Goal: Transaction & Acquisition: Purchase product/service

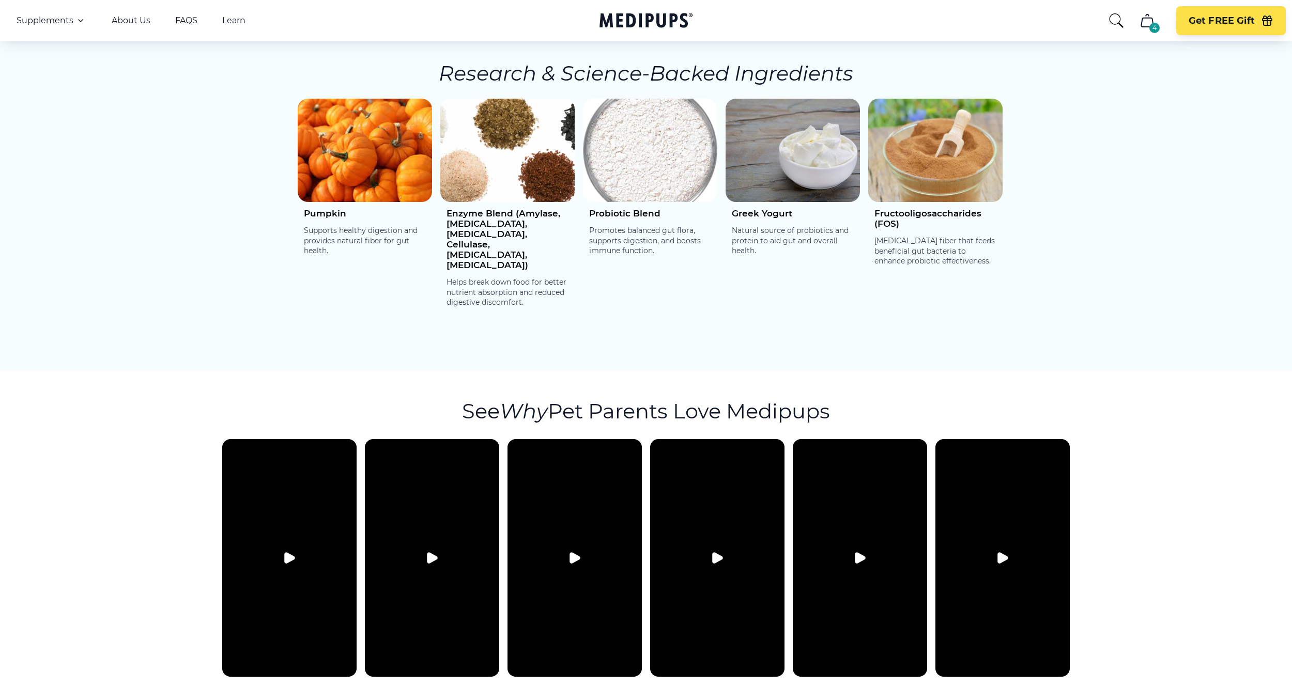
scroll to position [1769, 0]
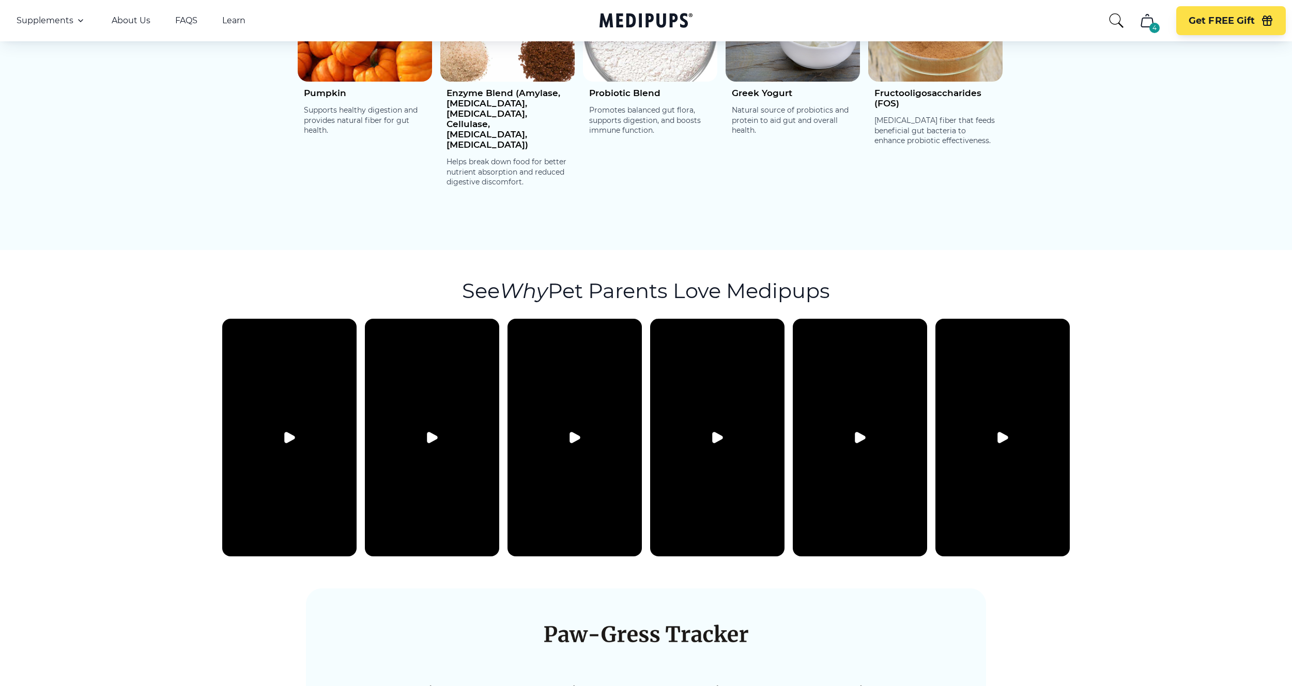
click at [853, 425] on button "Play video" at bounding box center [860, 437] width 25 height 25
click at [864, 432] on icon "Pause video" at bounding box center [860, 438] width 12 height 12
drag, startPoint x: 454, startPoint y: 248, endPoint x: 846, endPoint y: 252, distance: 391.8
click at [846, 252] on section "See Why Pet Parents Love Medipups" at bounding box center [646, 406] width 1292 height 313
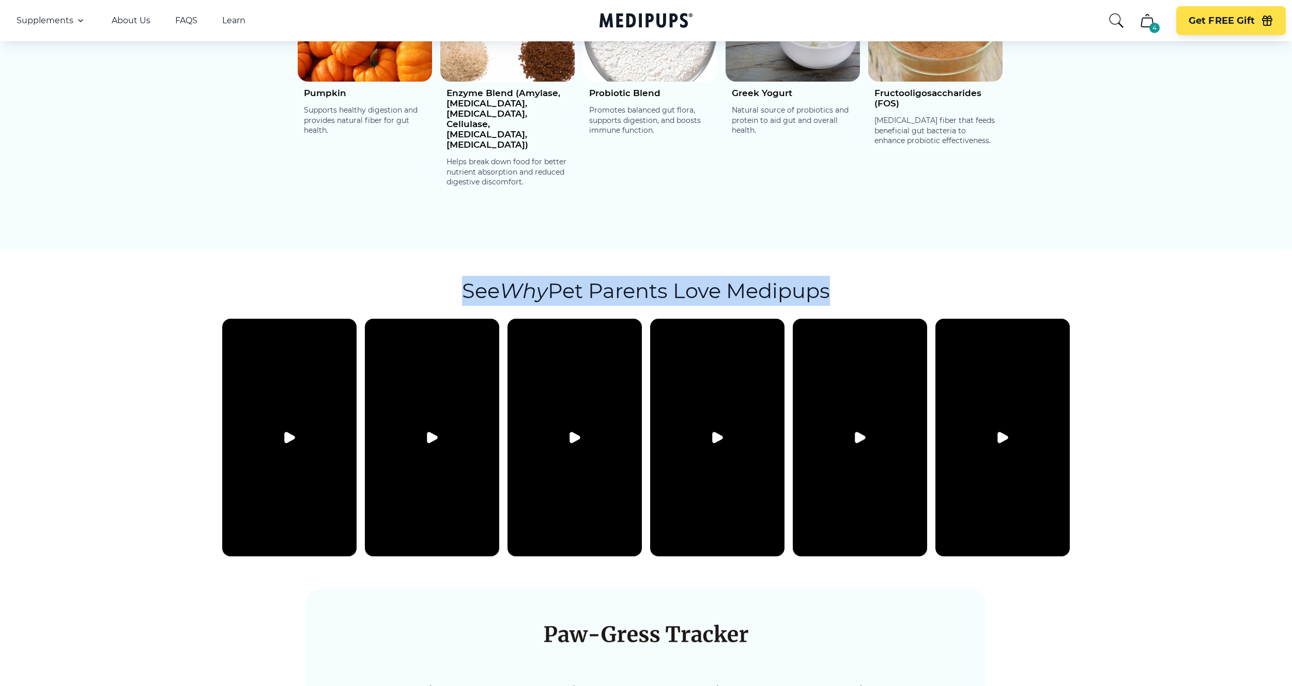
click at [849, 252] on section "See Why Pet Parents Love Medipups" at bounding box center [646, 406] width 1292 height 313
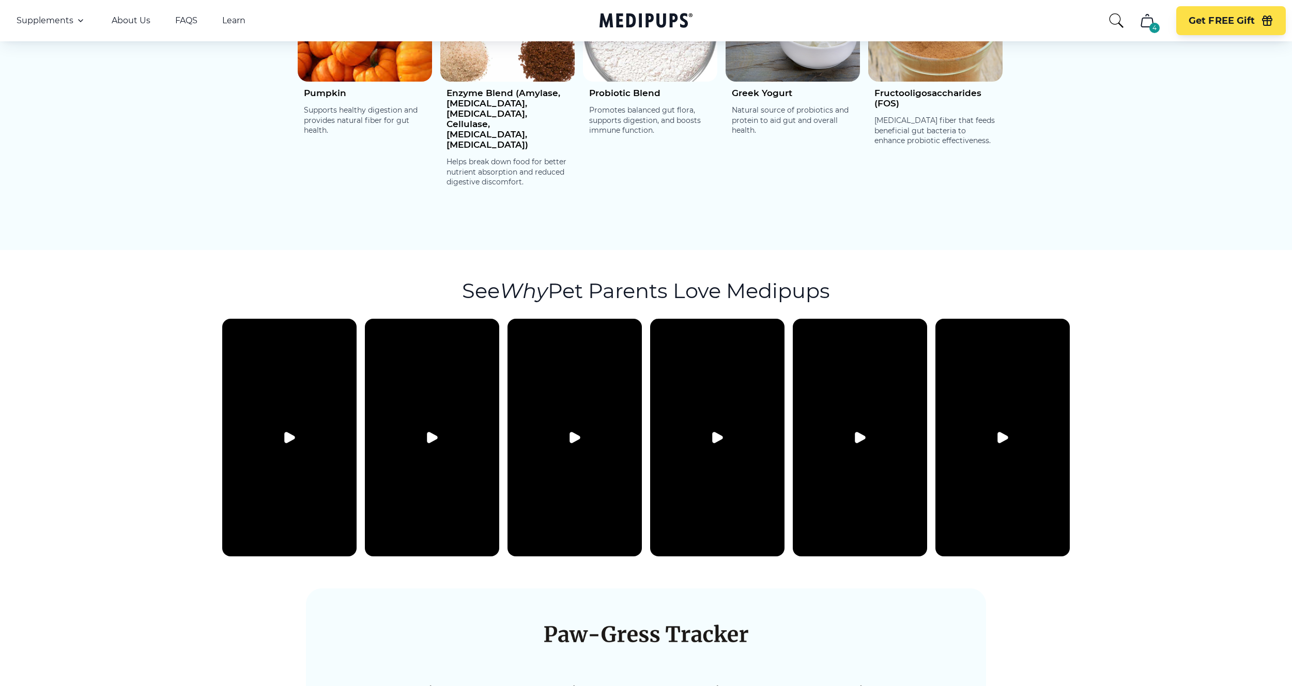
drag, startPoint x: 849, startPoint y: 252, endPoint x: 849, endPoint y: 224, distance: 28.4
click at [849, 250] on section "See Why Pet Parents Love Medipups" at bounding box center [646, 406] width 1292 height 313
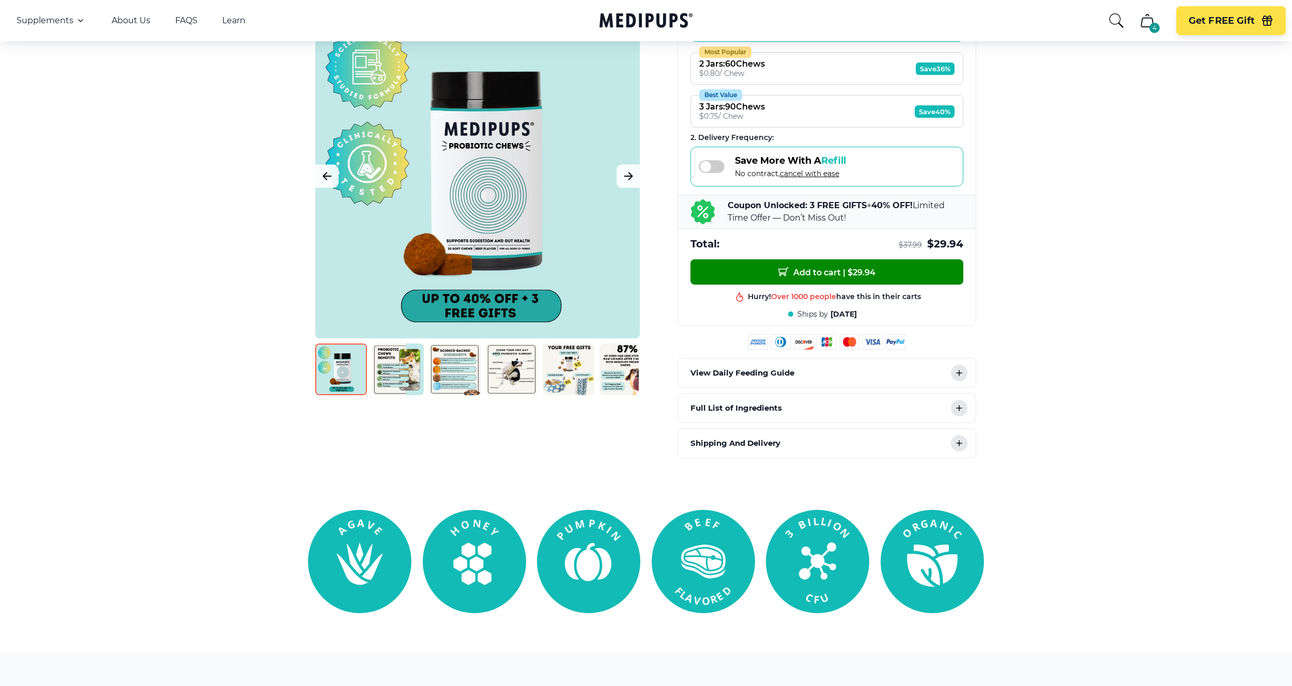
scroll to position [0, 0]
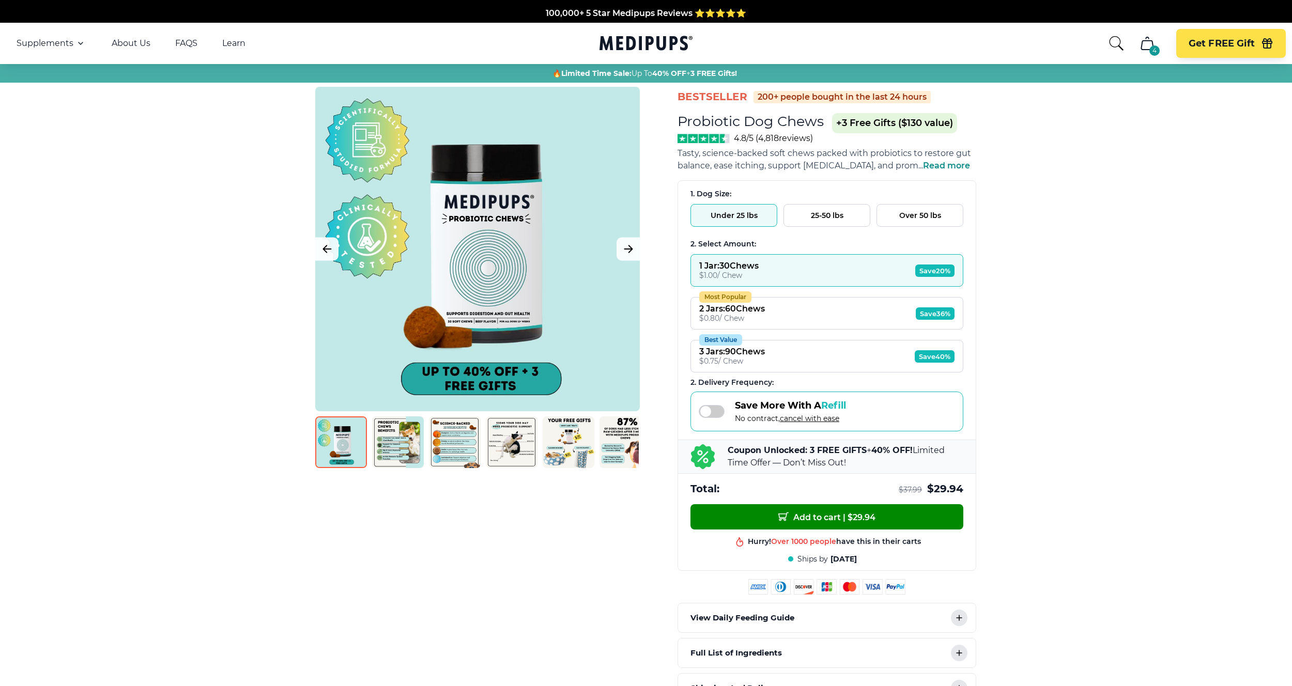
click at [851, 174] on div "BestSeller 200+ people bought in the last 24 hours Probiotic Dog Chews +3 Free …" at bounding box center [827, 395] width 299 height 617
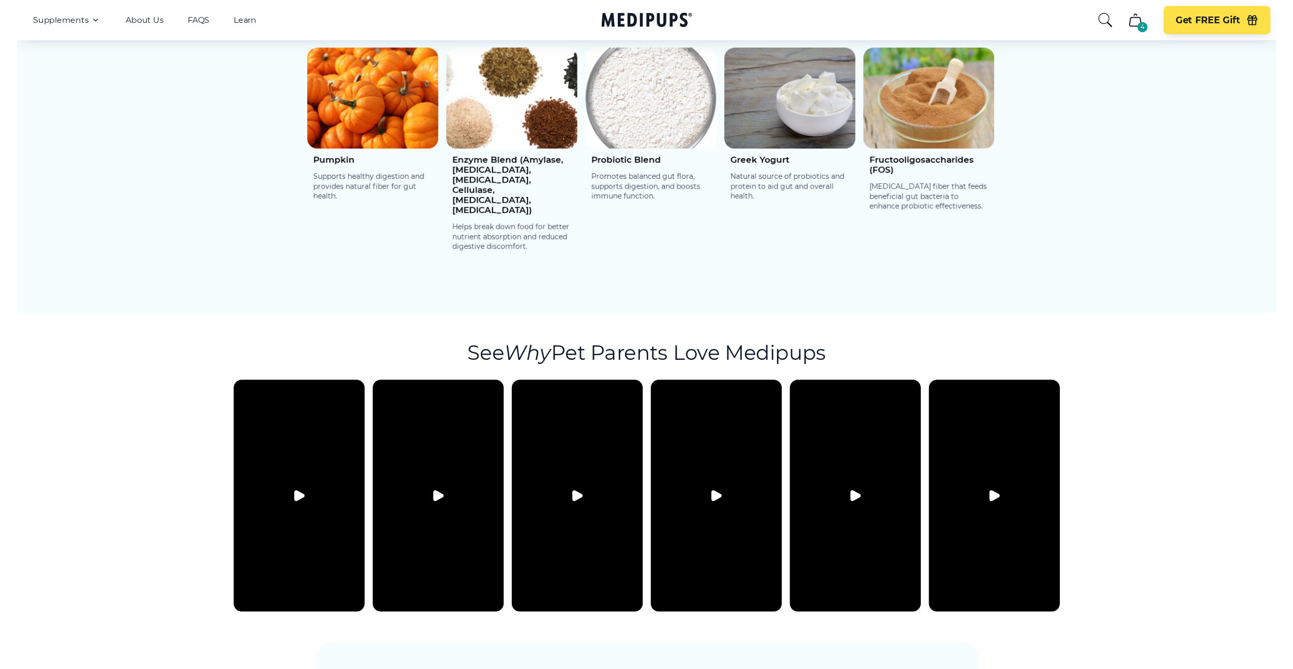
scroll to position [1745, 0]
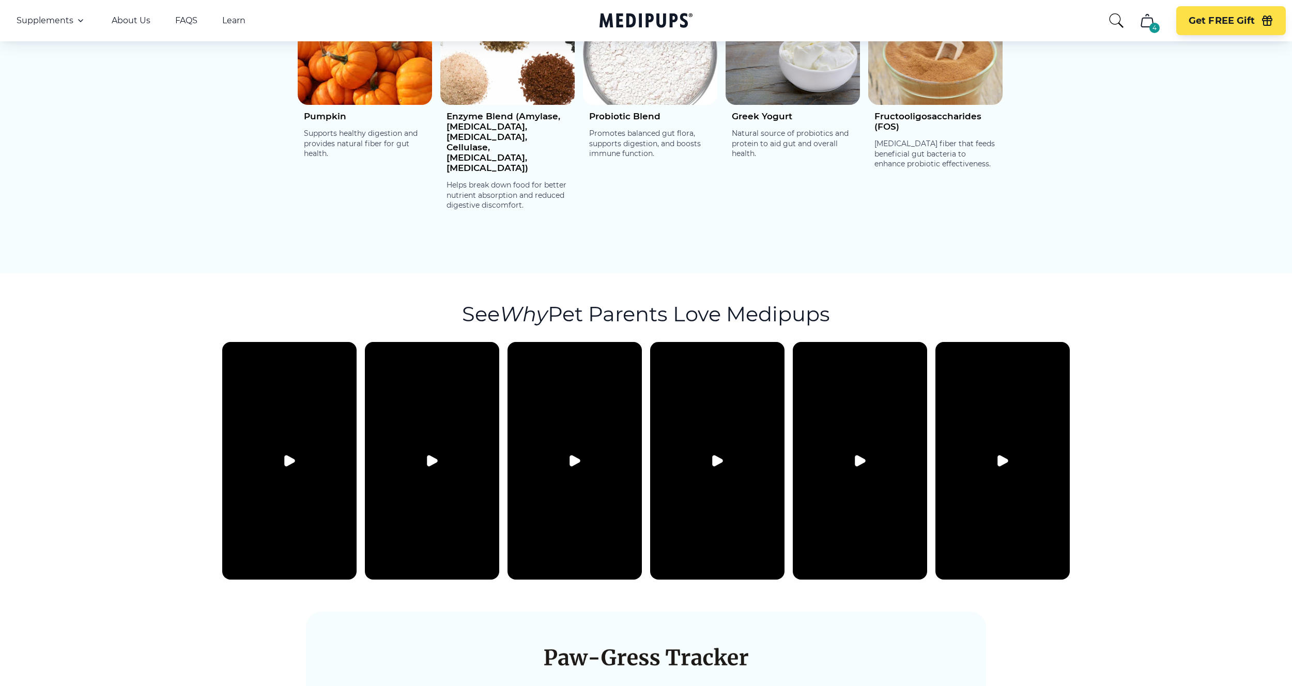
click at [287, 449] on button "Play video" at bounding box center [289, 461] width 25 height 25
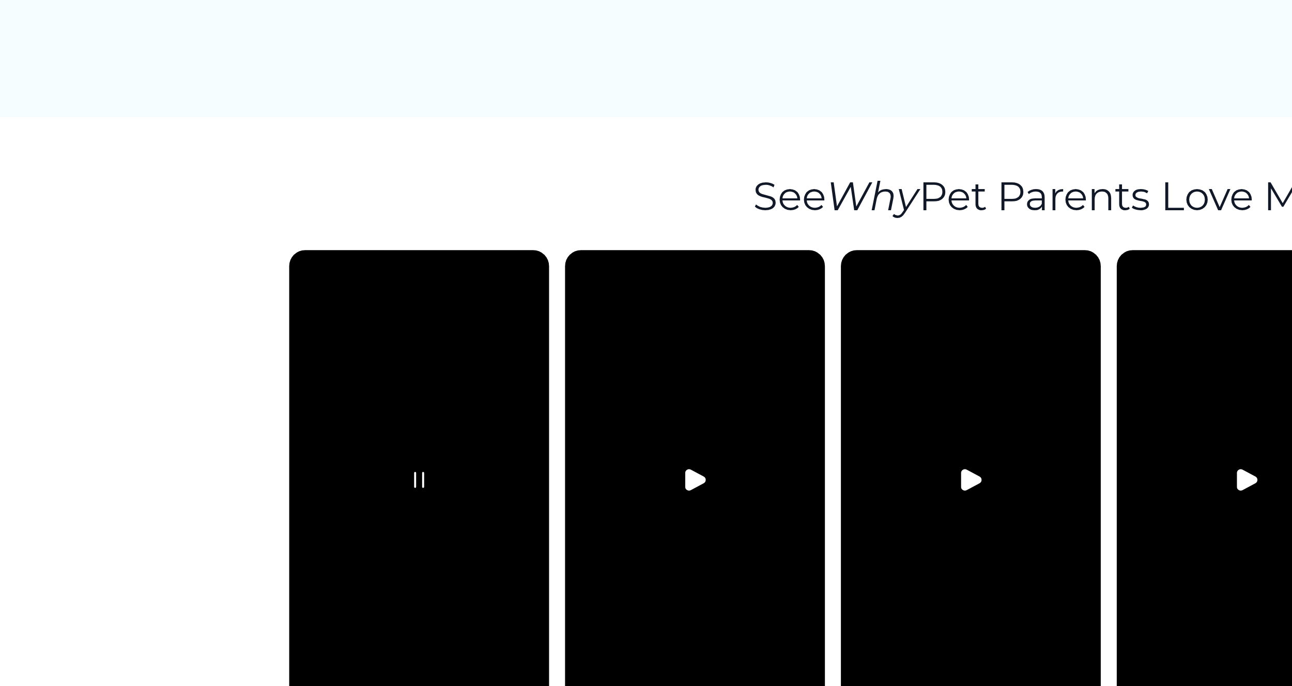
click at [291, 457] on icon "Pause video" at bounding box center [289, 460] width 4 height 7
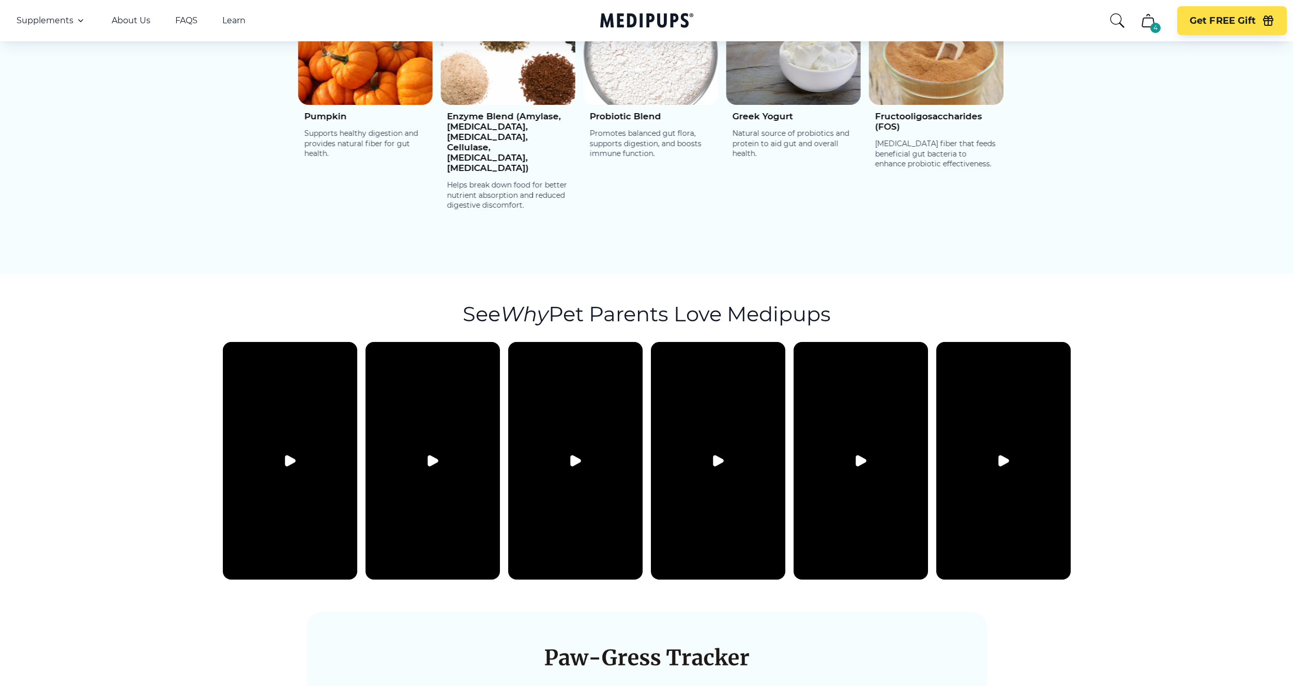
click at [1163, 152] on div "Pumpkin Supports healthy digestion and provides natural fiber for gut health. E…" at bounding box center [646, 113] width 1282 height 223
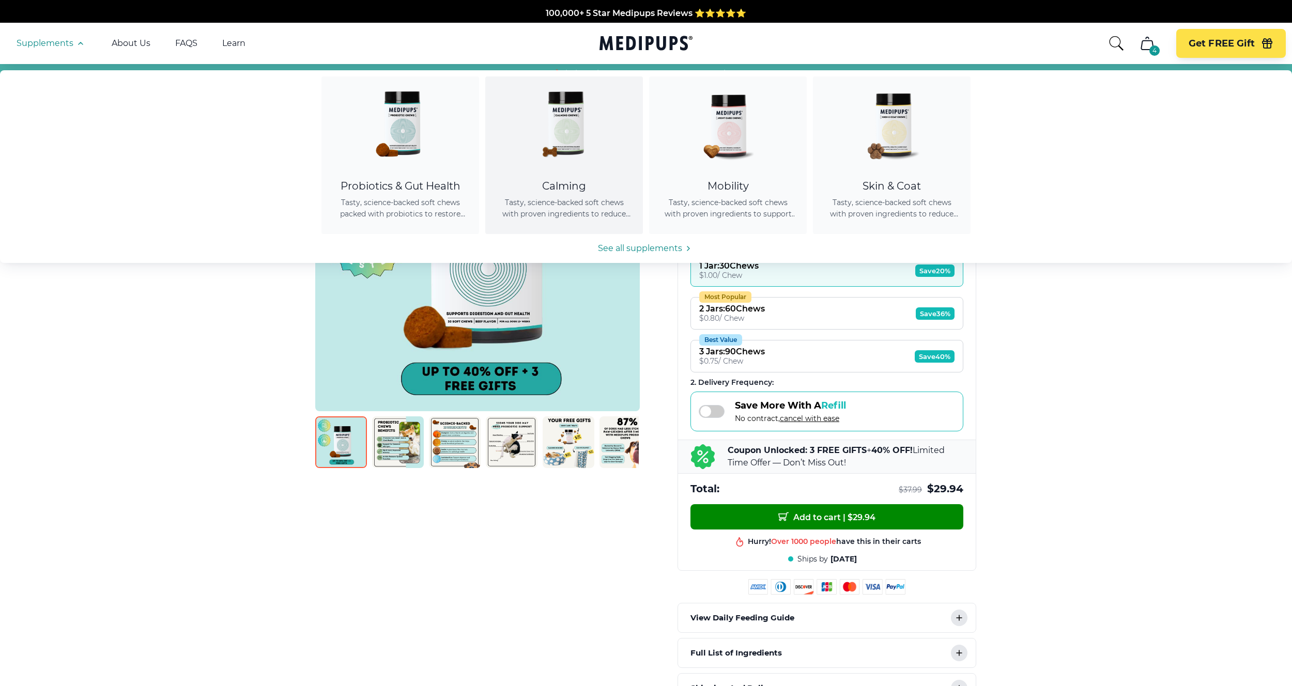
click at [503, 133] on div at bounding box center [564, 122] width 133 height 93
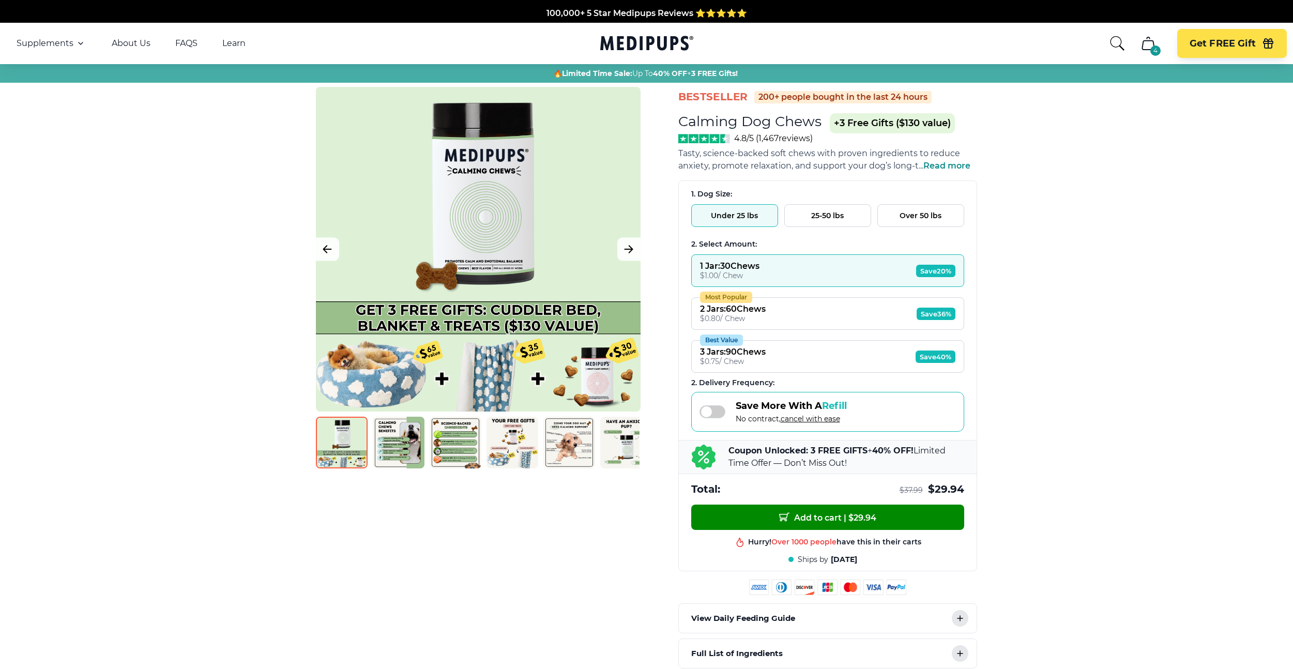
click at [636, 46] on icon "Medipups" at bounding box center [646, 43] width 93 height 19
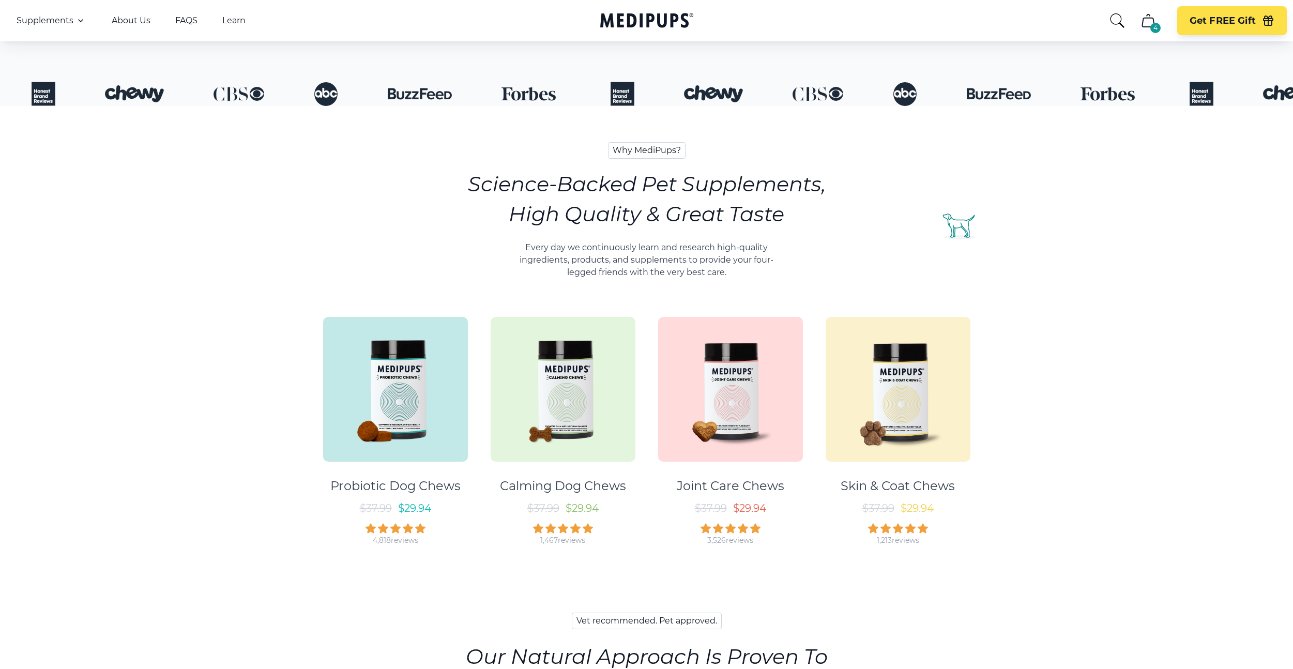
scroll to position [337, 0]
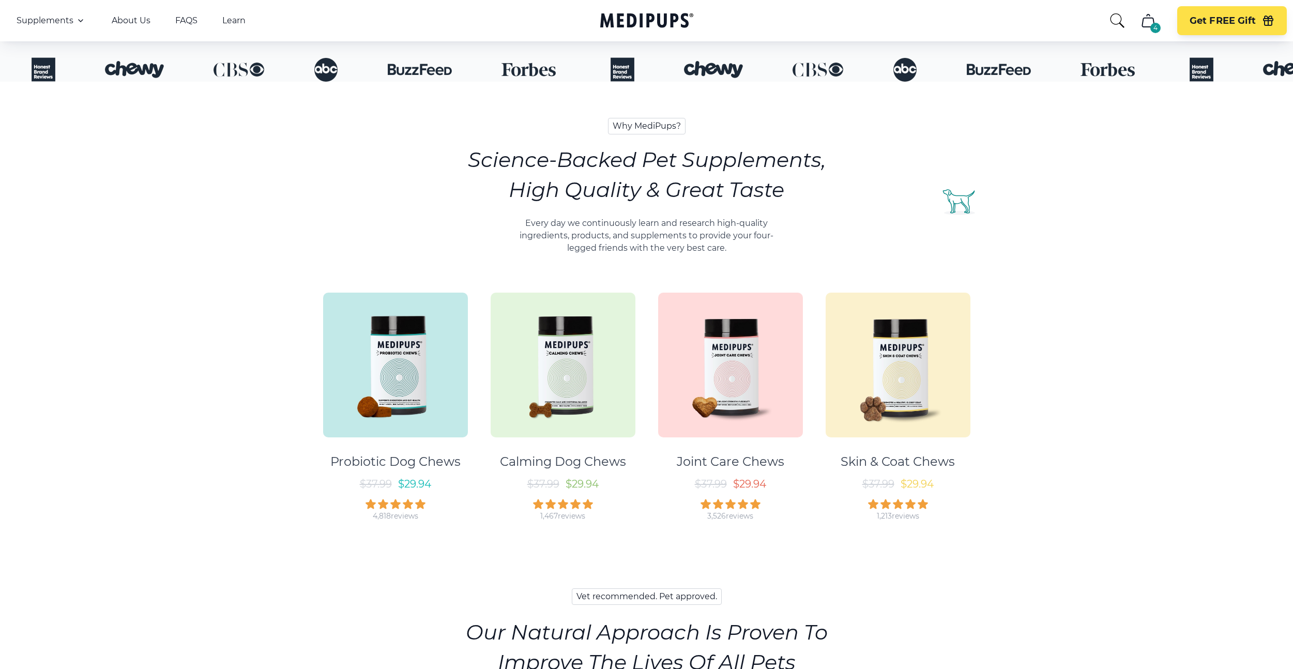
click at [440, 327] on img at bounding box center [395, 365] width 145 height 145
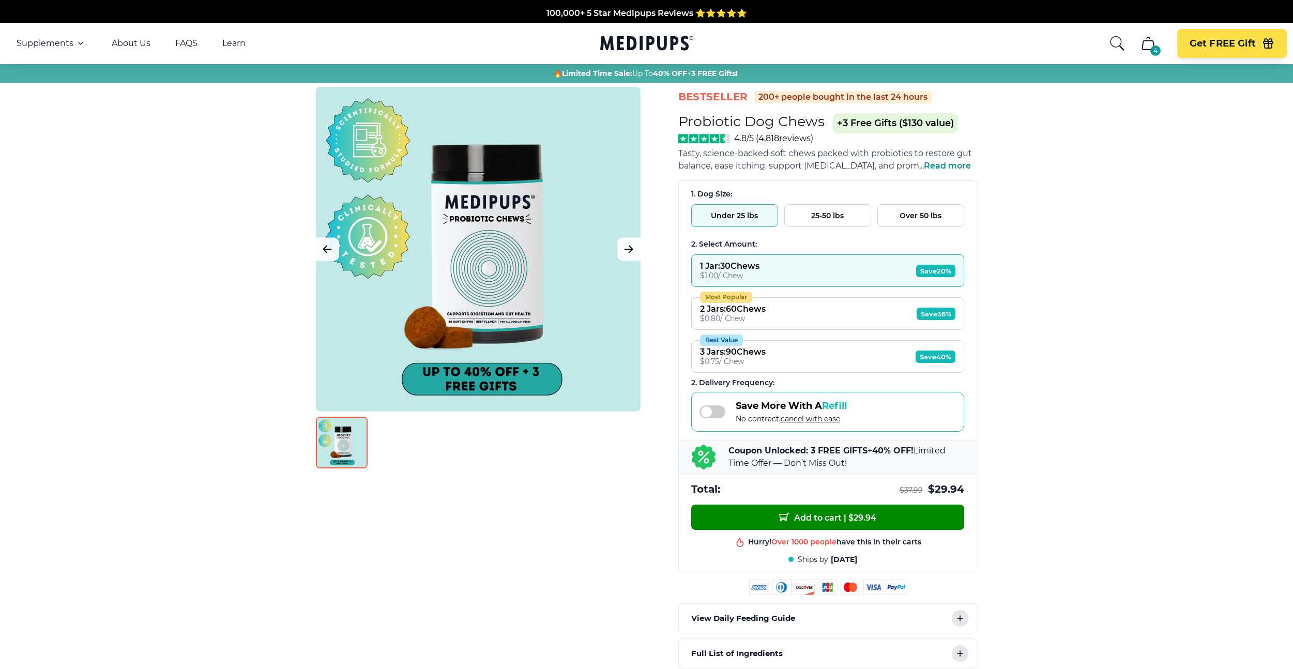
scroll to position [232, 0]
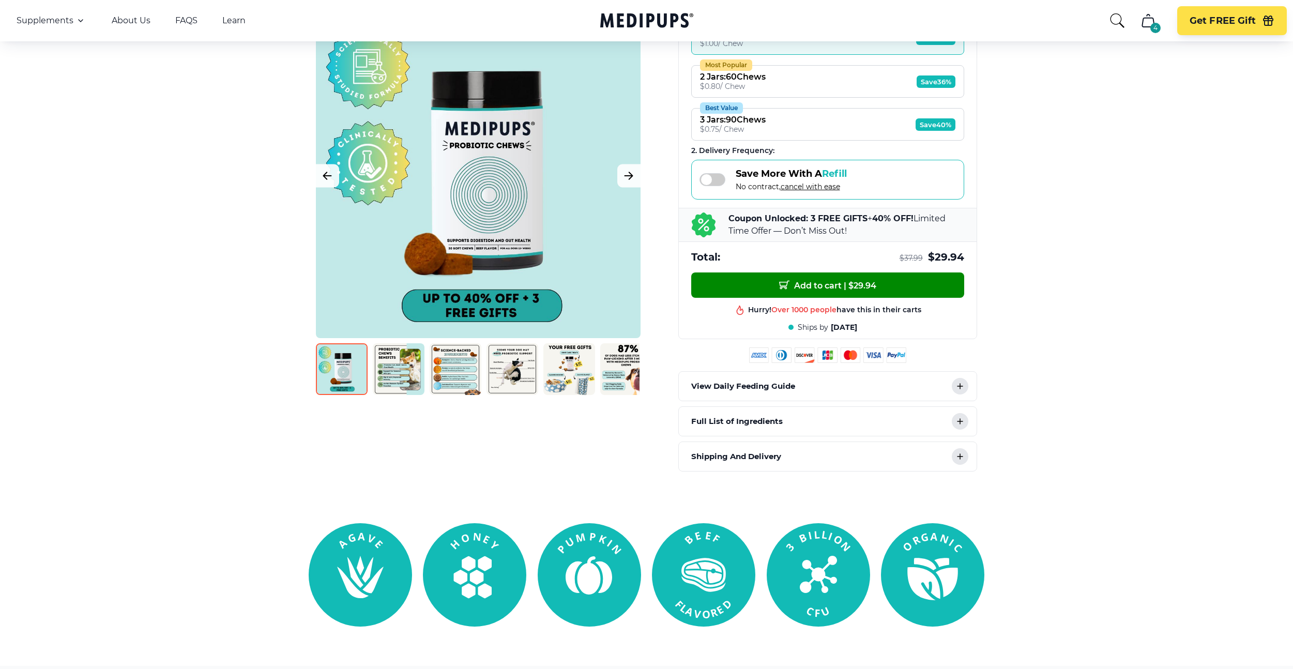
click at [888, 386] on div "View Daily Feeding Guide" at bounding box center [828, 386] width 298 height 29
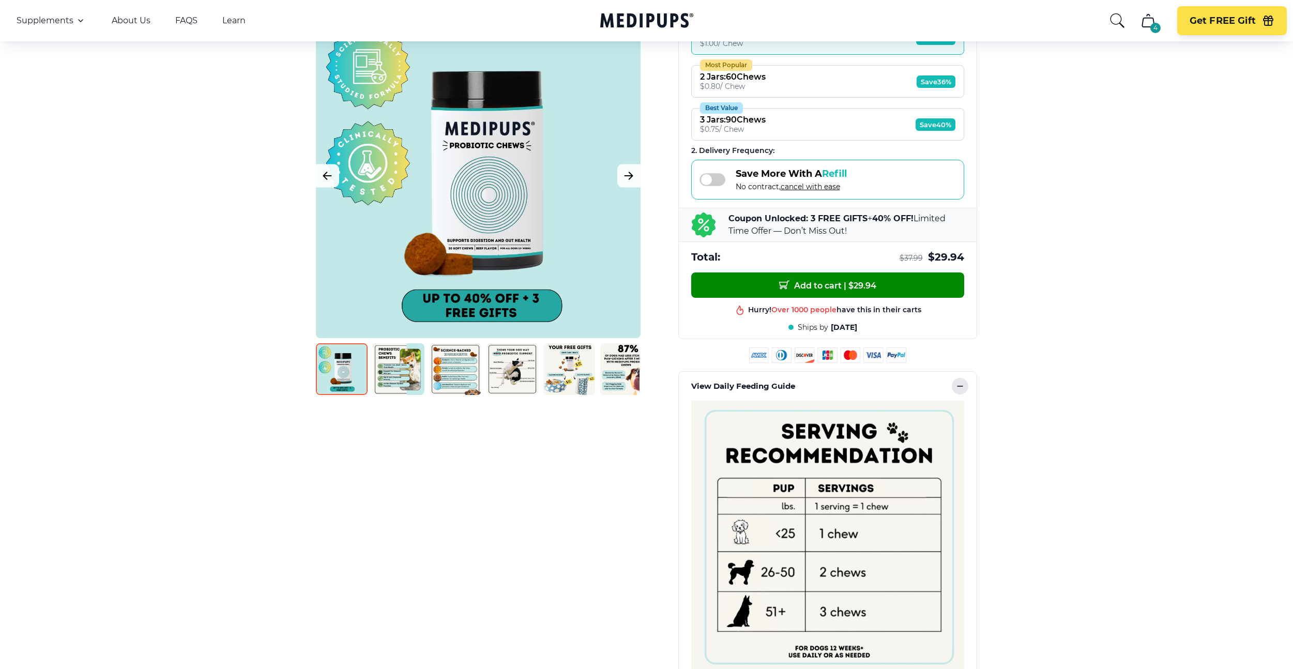
click at [888, 386] on div "View Daily Feeding Guide" at bounding box center [828, 386] width 298 height 29
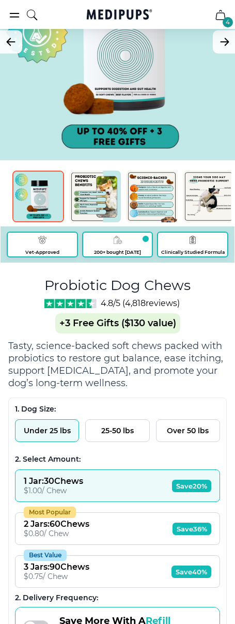
scroll to position [0, 0]
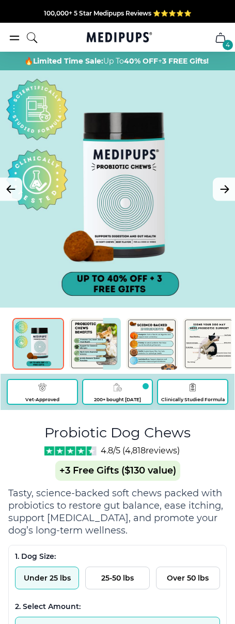
click at [209, 446] on div "BestSeller 200+ people bought in the last 24 hours Probiotic Dog Chews (+ 3 Fre…" at bounding box center [117, 499] width 219 height 859
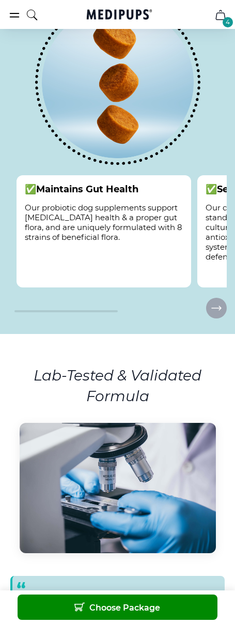
scroll to position [1197, 0]
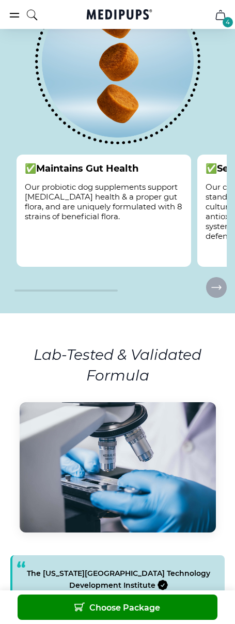
click at [145, 606] on span "Choose Package" at bounding box center [117, 607] width 86 height 11
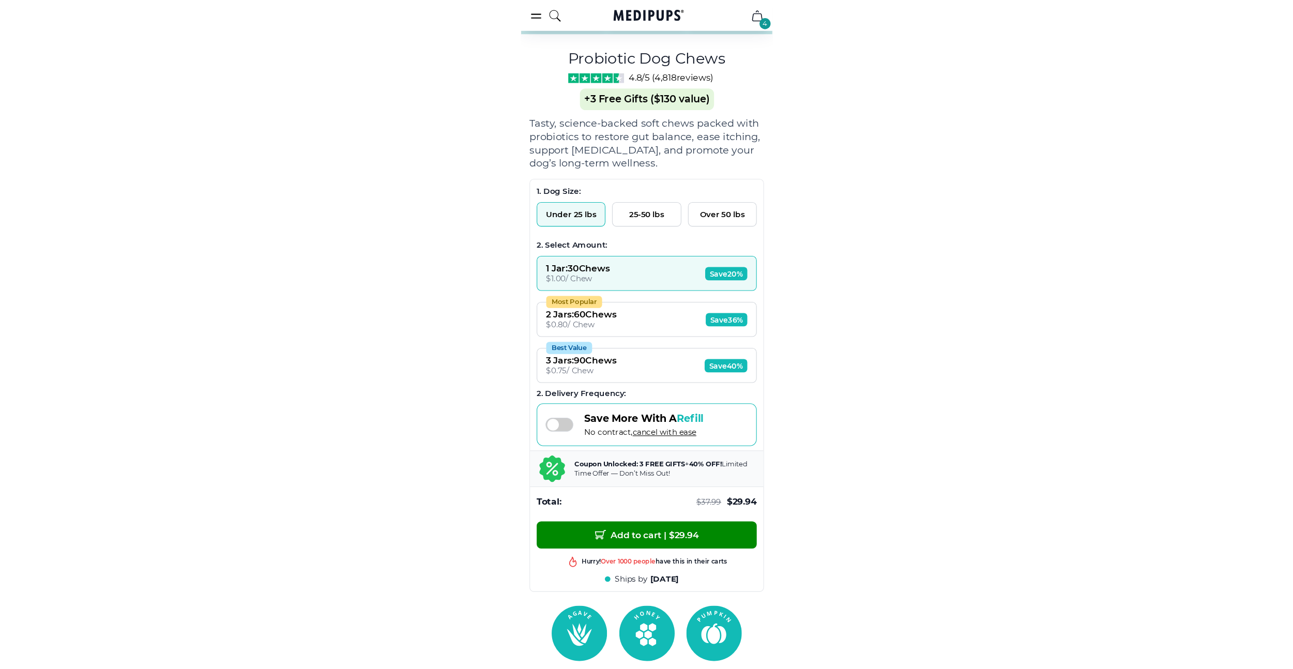
scroll to position [0, 0]
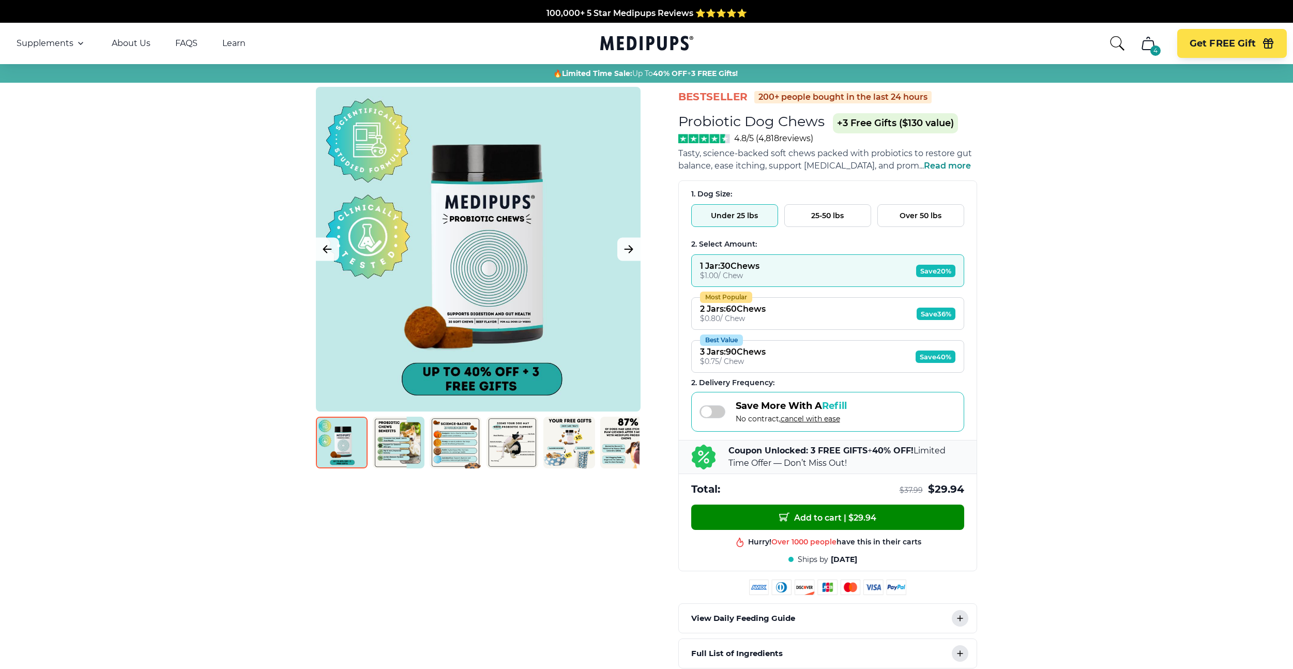
click at [674, 129] on div "BestSeller 200+ people bought in the last 24 hours Probiotic Dog Chews (+ 3 Fre…" at bounding box center [646, 395] width 682 height 617
click at [1148, 33] on button "4" at bounding box center [1147, 43] width 25 height 25
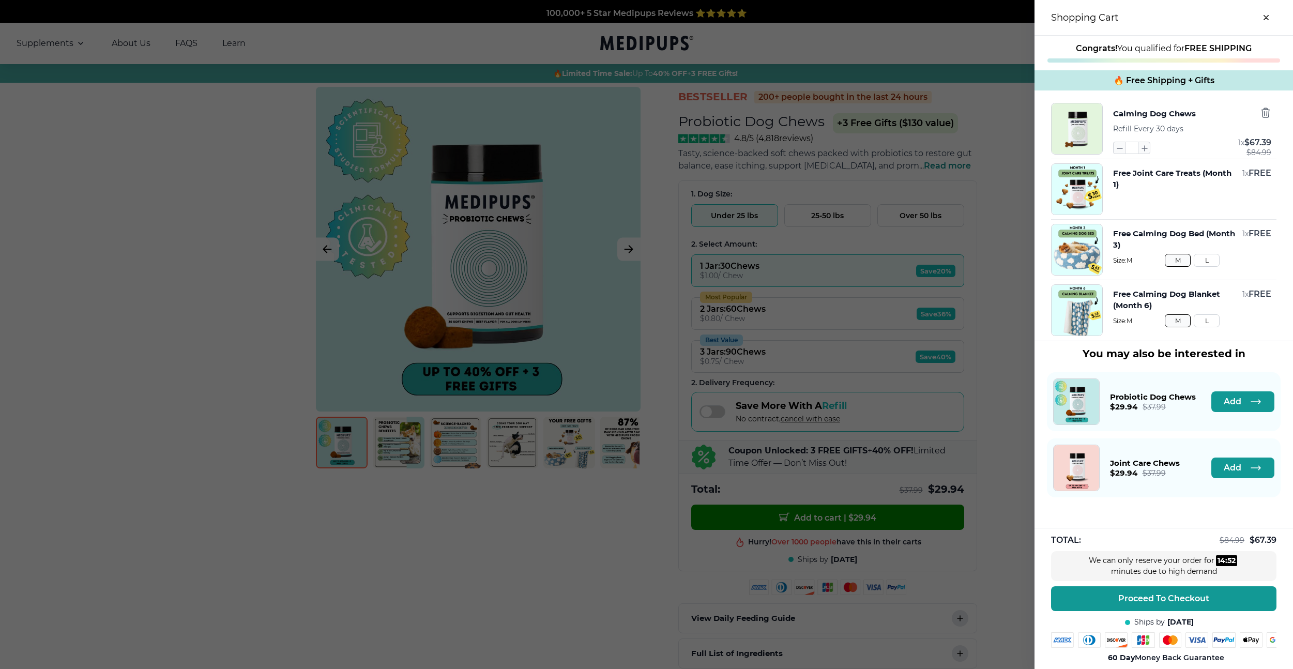
click at [900, 281] on div at bounding box center [646, 334] width 1293 height 669
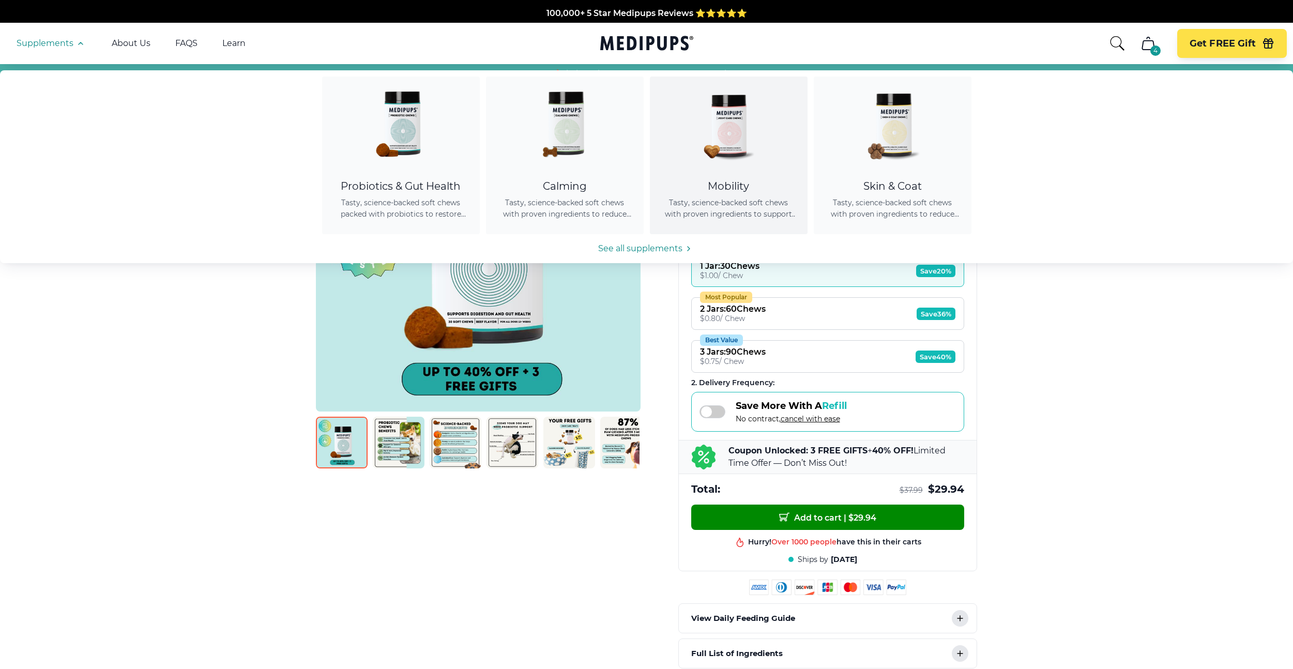
click at [729, 187] on div "Mobility" at bounding box center [728, 186] width 133 height 13
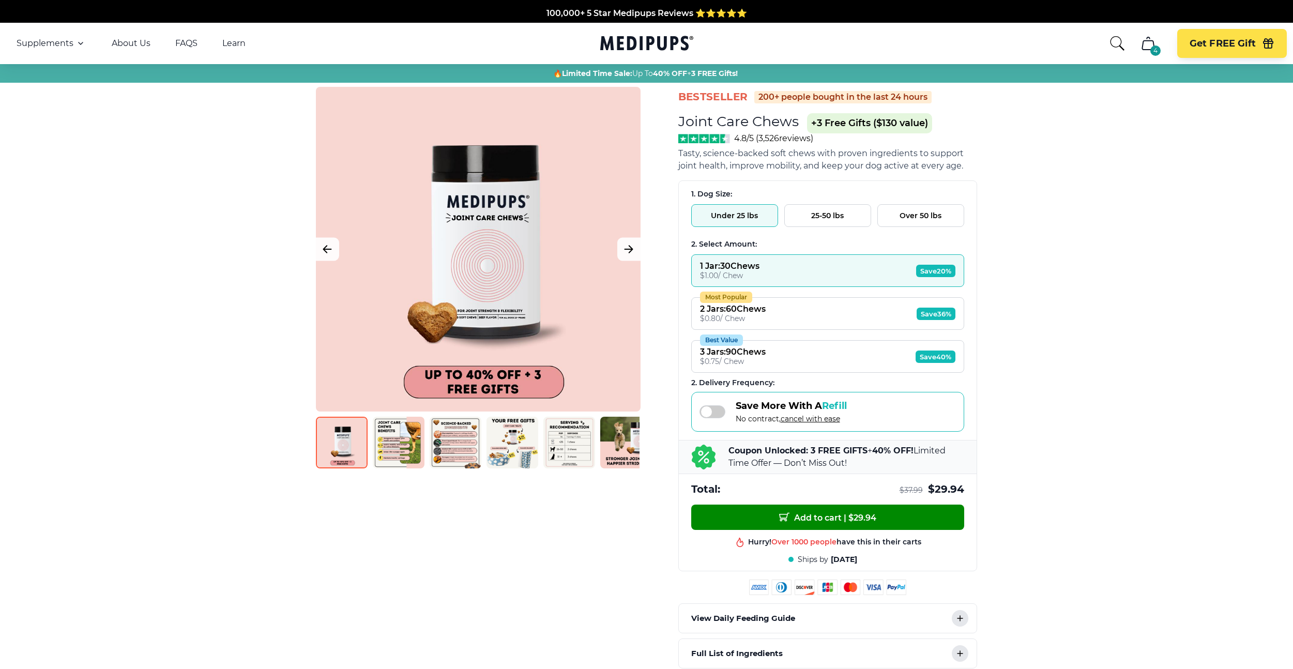
click at [569, 177] on div at bounding box center [478, 249] width 325 height 325
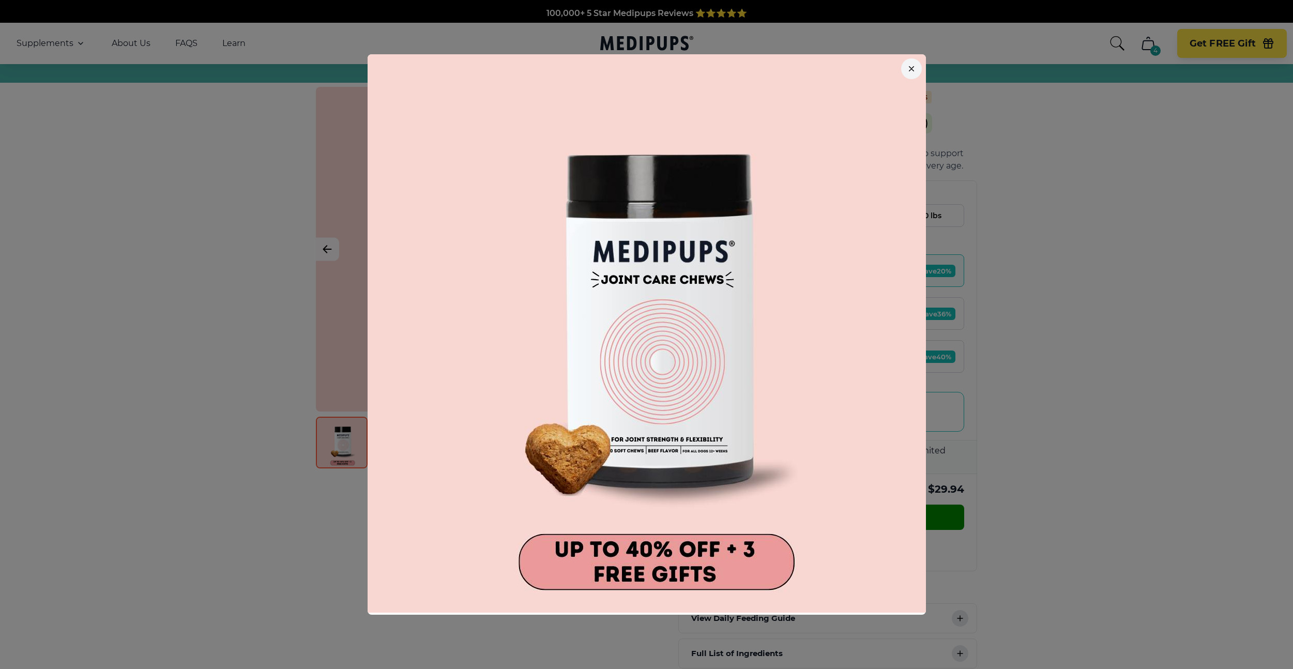
drag, startPoint x: 569, startPoint y: 177, endPoint x: 686, endPoint y: 0, distance: 212.1
click at [965, 60] on div at bounding box center [646, 334] width 1293 height 669
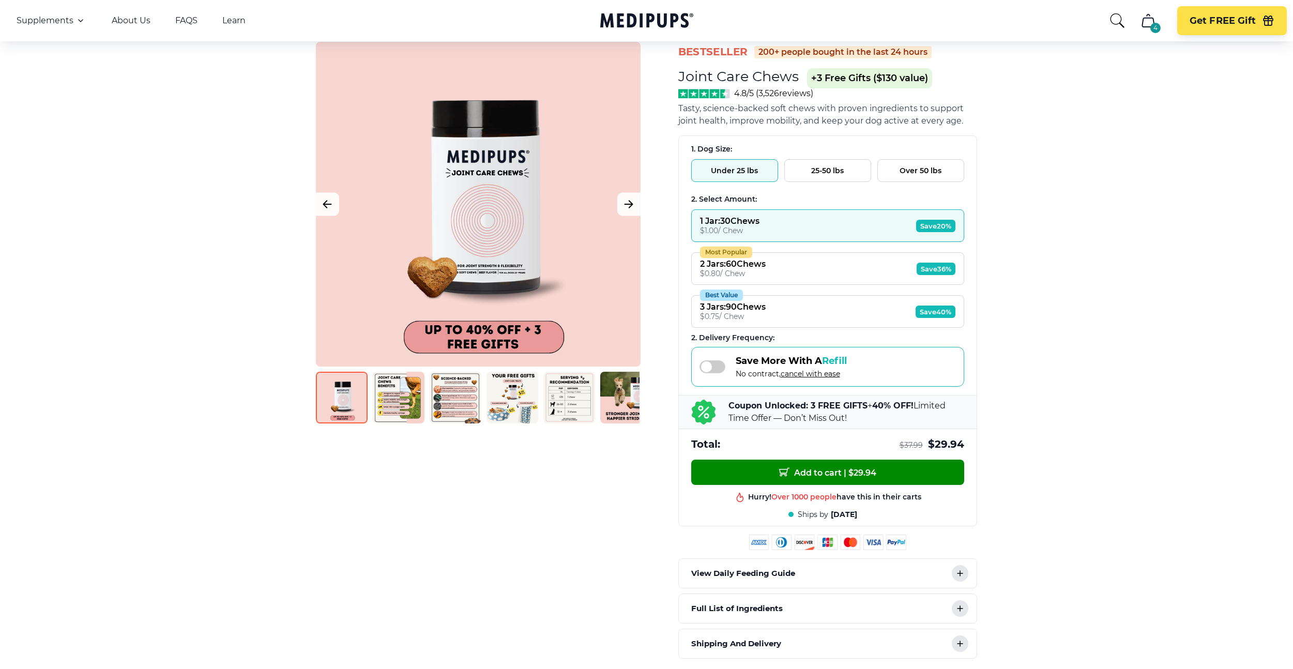
scroll to position [42, 0]
